Goal: Navigation & Orientation: Find specific page/section

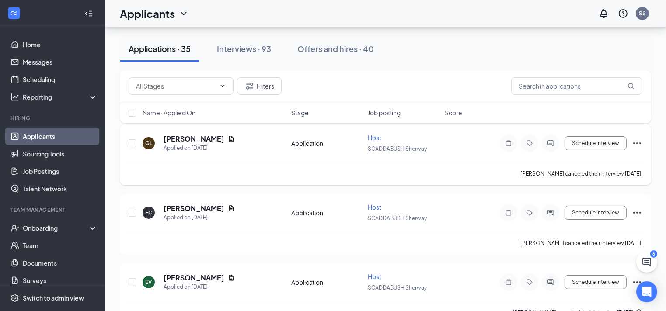
scroll to position [24, 0]
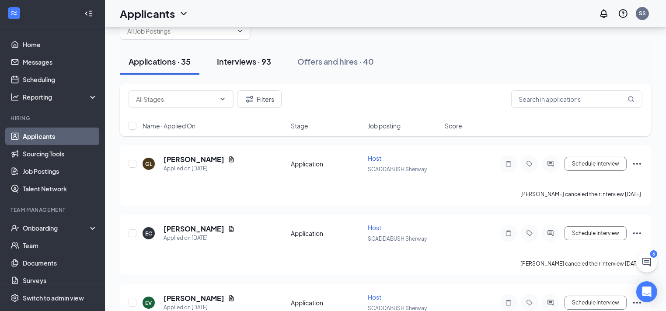
click at [229, 66] on div "Interviews · 93" at bounding box center [244, 61] width 54 height 11
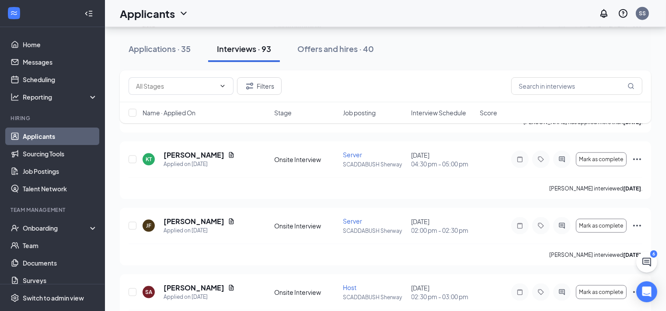
scroll to position [1214, 0]
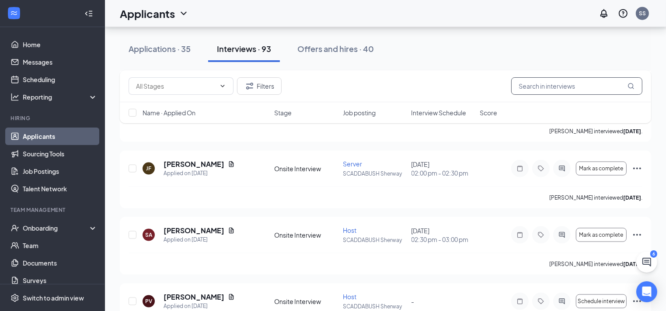
click at [566, 85] on input "text" at bounding box center [576, 85] width 131 height 17
type input "f"
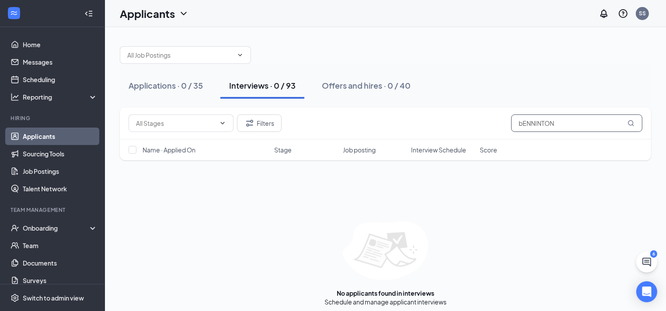
scroll to position [5, 0]
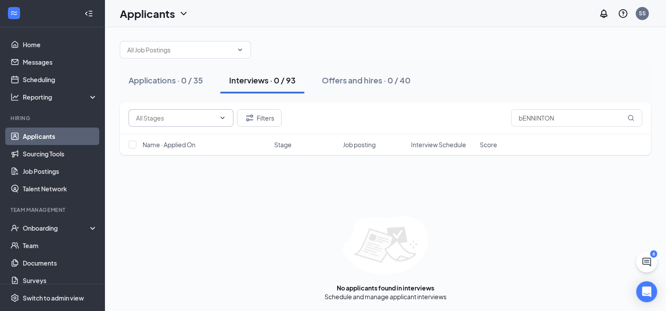
click at [201, 123] on span at bounding box center [180, 117] width 105 height 17
click at [252, 85] on div "Interviews · 0 / 93" at bounding box center [262, 80] width 66 height 11
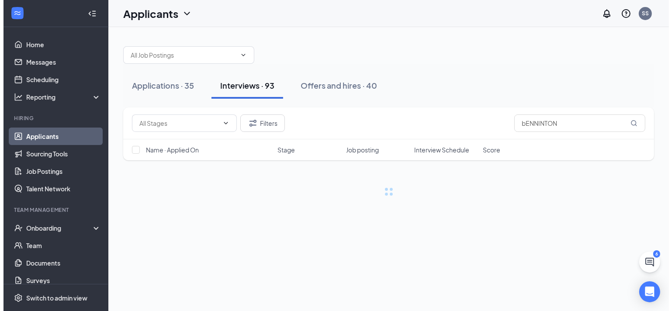
scroll to position [0, 0]
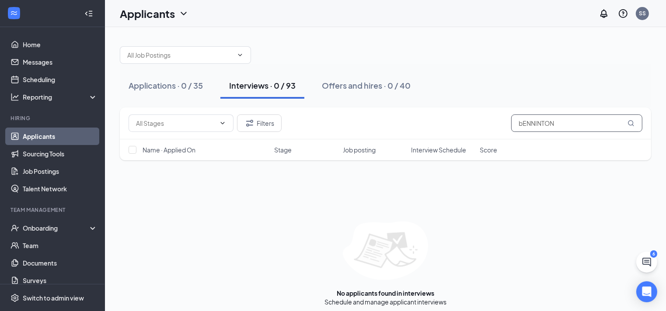
drag, startPoint x: 568, startPoint y: 126, endPoint x: 490, endPoint y: 113, distance: 78.9
click at [490, 113] on div "Filters bENNINTON" at bounding box center [385, 124] width 531 height 32
type input "b"
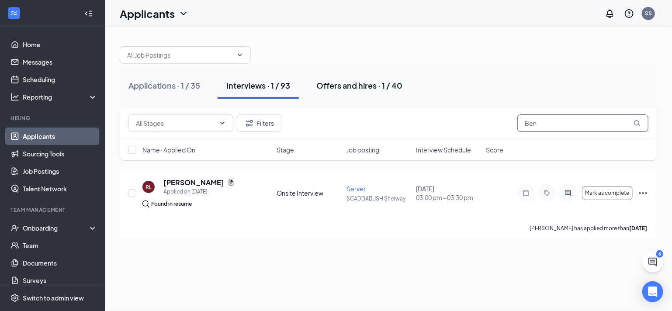
type input "Ben"
click at [386, 94] on button "Offers and hires · 1 / 40" at bounding box center [360, 86] width 104 height 26
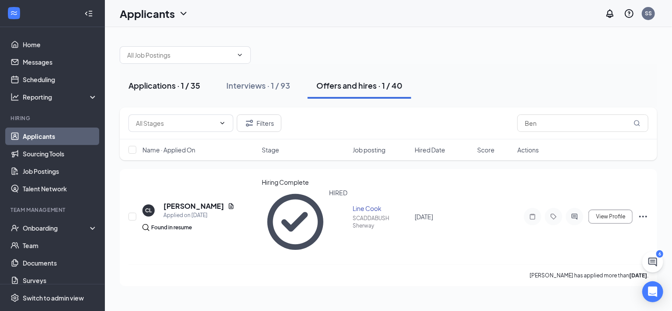
click at [151, 83] on div "Applications · 1 / 35" at bounding box center [164, 85] width 72 height 11
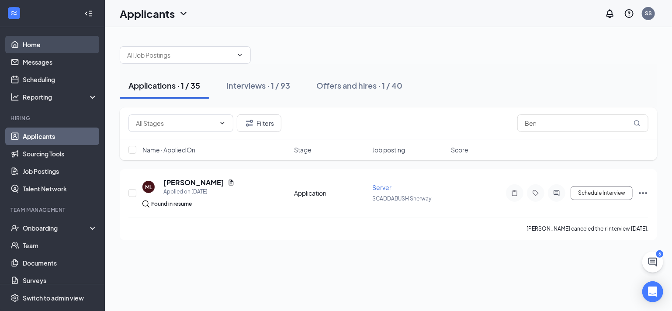
scroll to position [48, 0]
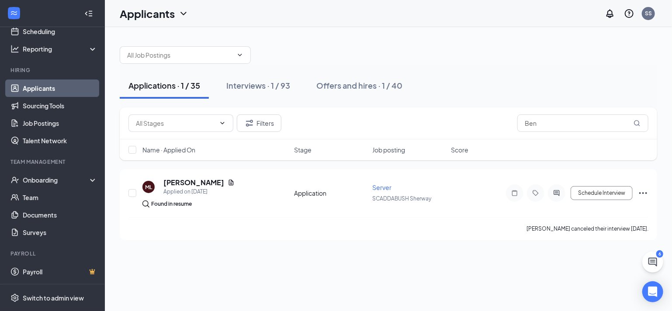
click at [262, 99] on div "Applications · 1 / 35 Interviews · 1 / 93 Offers and hires · 1 / 40" at bounding box center [389, 86] width 538 height 44
click at [263, 81] on div "Interviews · 1 / 93" at bounding box center [258, 85] width 64 height 11
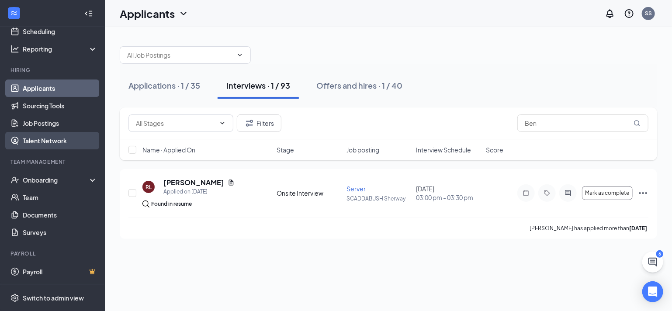
click at [37, 136] on link "Talent Network" at bounding box center [60, 140] width 75 height 17
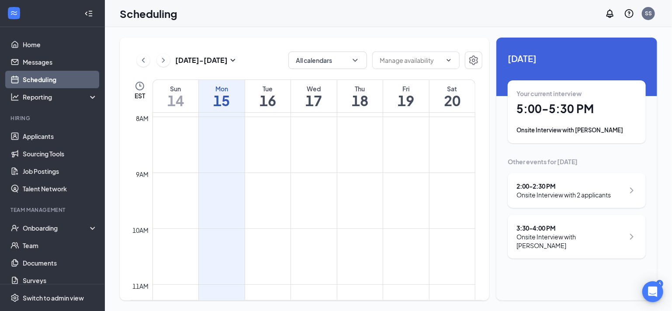
scroll to position [444, 0]
click at [586, 237] on div "Onsite Interview with [PERSON_NAME]" at bounding box center [571, 241] width 108 height 17
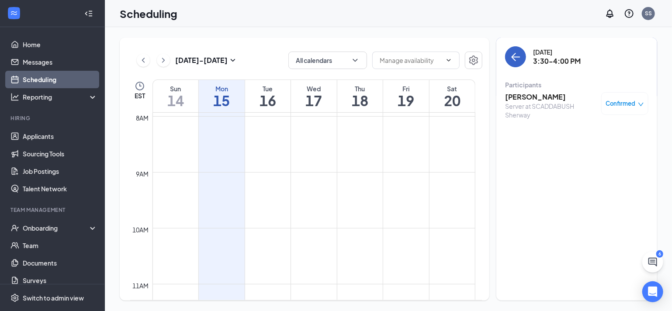
click at [515, 56] on icon "ArrowLeft" at bounding box center [515, 57] width 10 height 10
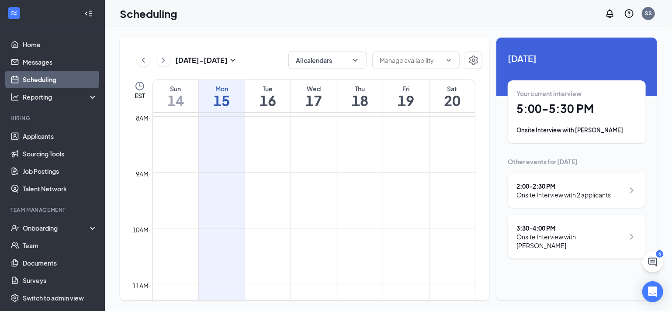
click at [559, 192] on div "Onsite Interview with 2 applicants" at bounding box center [564, 195] width 94 height 9
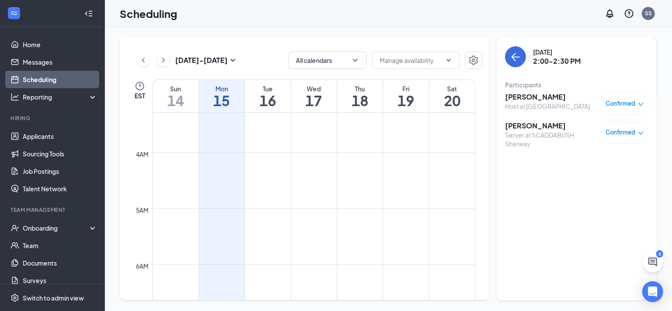
scroll to position [184, 0]
click at [42, 78] on link "Scheduling" at bounding box center [60, 79] width 75 height 17
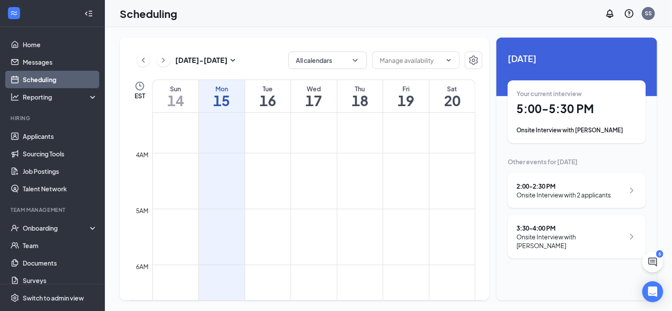
drag, startPoint x: 559, startPoint y: 199, endPoint x: 606, endPoint y: 186, distance: 48.6
click at [606, 186] on div "2:00 - 2:30 PM" at bounding box center [564, 186] width 94 height 9
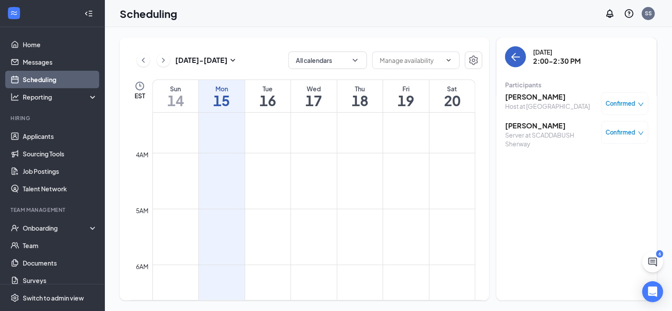
click at [510, 59] on icon "ArrowLeft" at bounding box center [515, 57] width 10 height 10
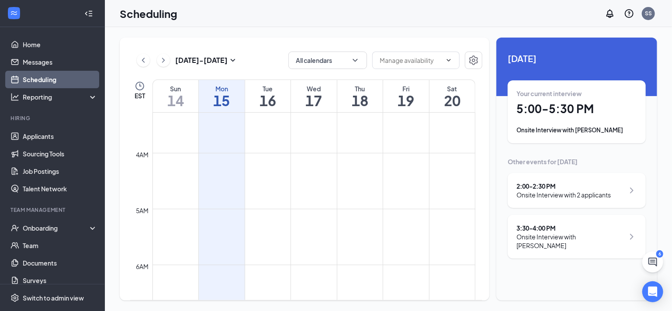
click at [548, 235] on div "Onsite Interview with [PERSON_NAME]" at bounding box center [571, 241] width 108 height 17
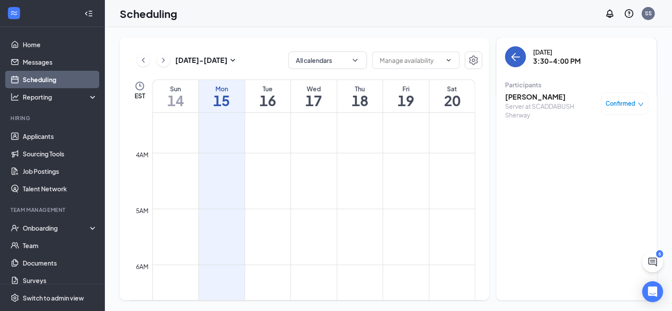
click at [513, 61] on icon "ArrowLeft" at bounding box center [515, 57] width 10 height 10
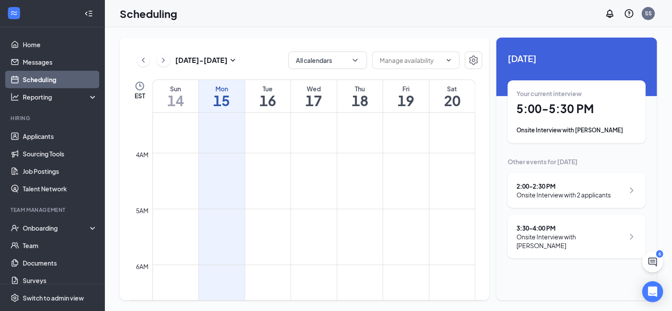
click at [556, 187] on div "2:00 - 2:30 PM" at bounding box center [564, 186] width 94 height 9
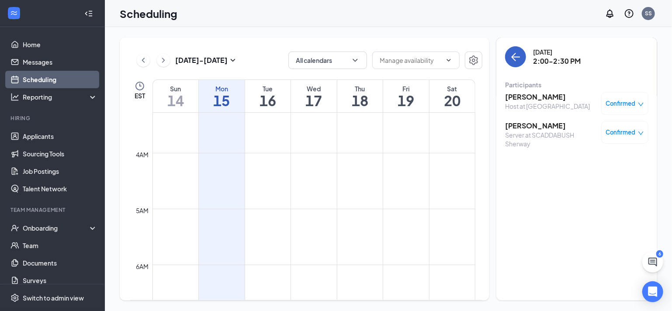
click at [516, 62] on button "back-button" at bounding box center [515, 56] width 21 height 21
